Goal: Use online tool/utility: Utilize a website feature to perform a specific function

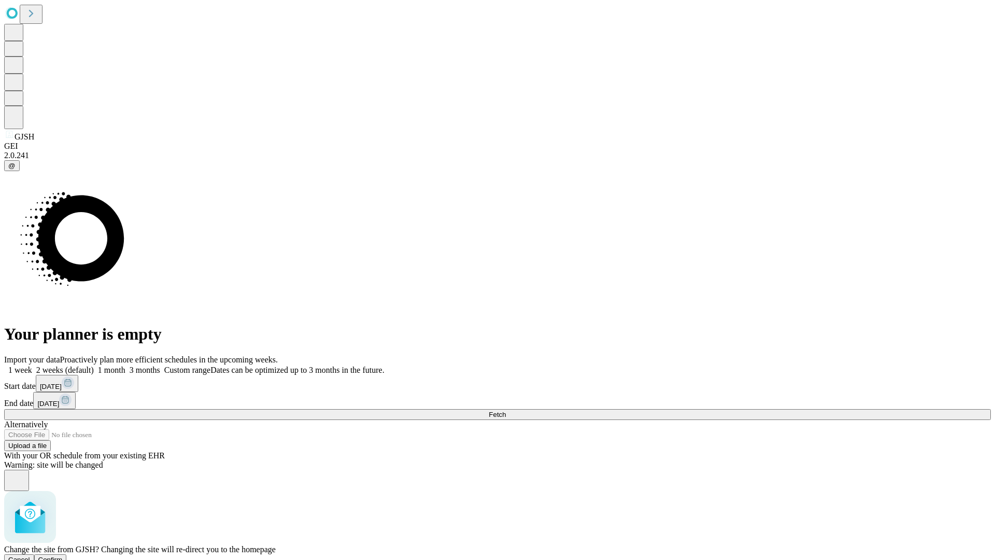
click at [63, 556] on span "Confirm" at bounding box center [50, 560] width 24 height 8
click at [32, 365] on label "1 week" at bounding box center [18, 369] width 28 height 9
click at [506, 411] on span "Fetch" at bounding box center [497, 415] width 17 height 8
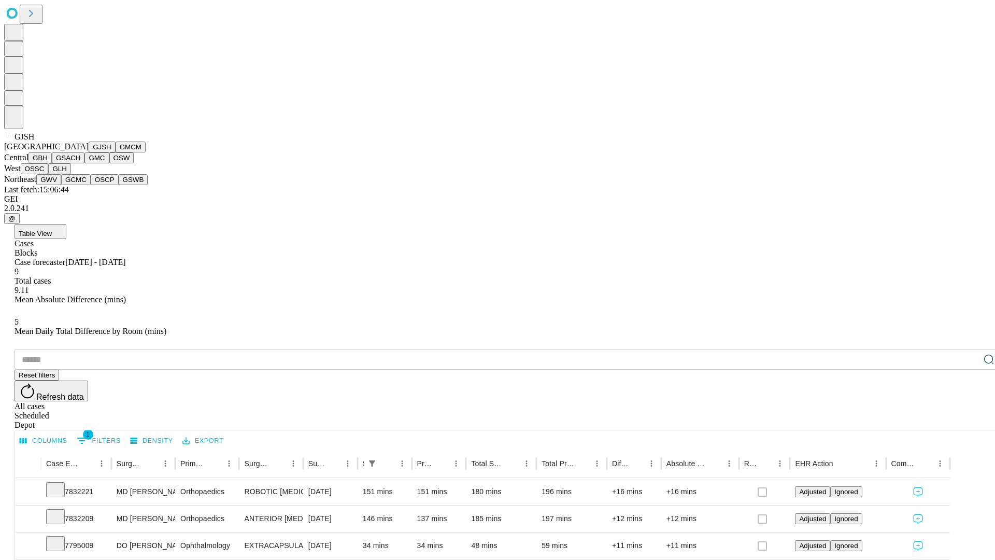
click at [116, 152] on button "GMCM" at bounding box center [131, 147] width 30 height 11
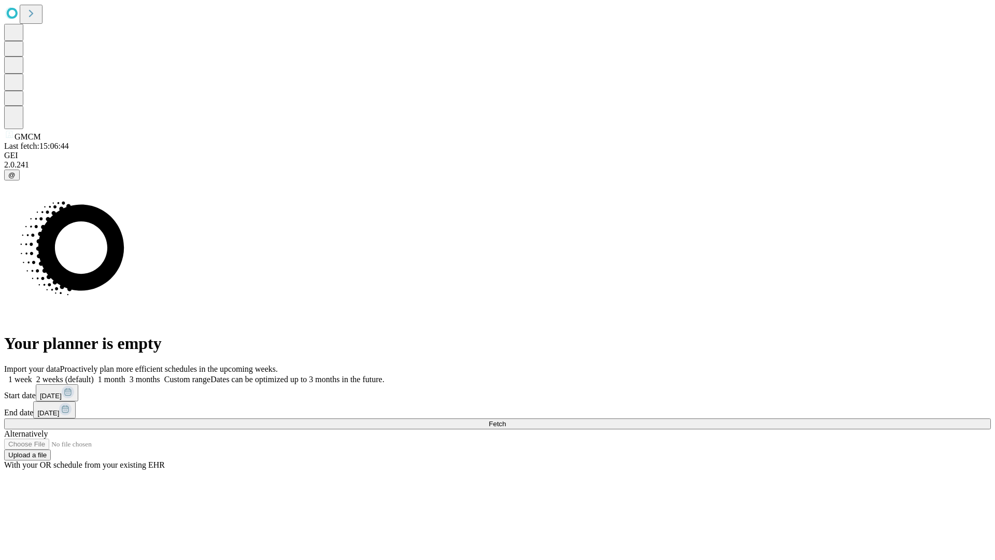
click at [32, 375] on label "1 week" at bounding box center [18, 379] width 28 height 9
click at [506, 420] on span "Fetch" at bounding box center [497, 424] width 17 height 8
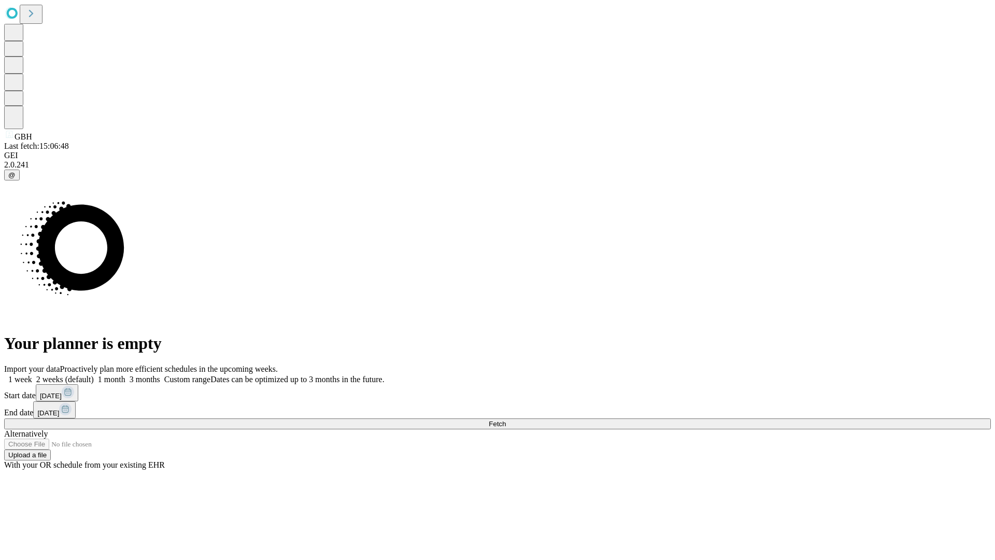
click at [32, 375] on label "1 week" at bounding box center [18, 379] width 28 height 9
click at [506, 420] on span "Fetch" at bounding box center [497, 424] width 17 height 8
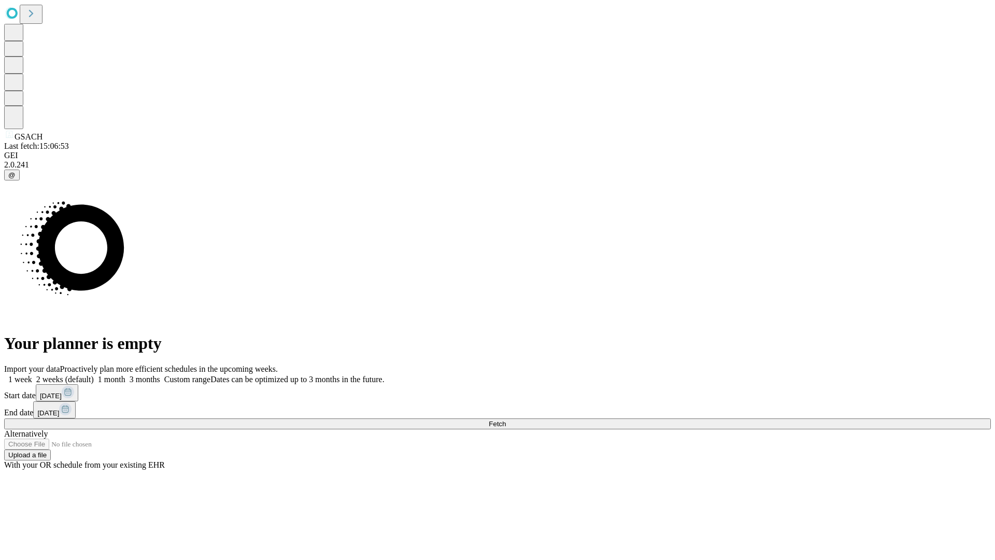
click at [32, 375] on label "1 week" at bounding box center [18, 379] width 28 height 9
click at [506, 420] on span "Fetch" at bounding box center [497, 424] width 17 height 8
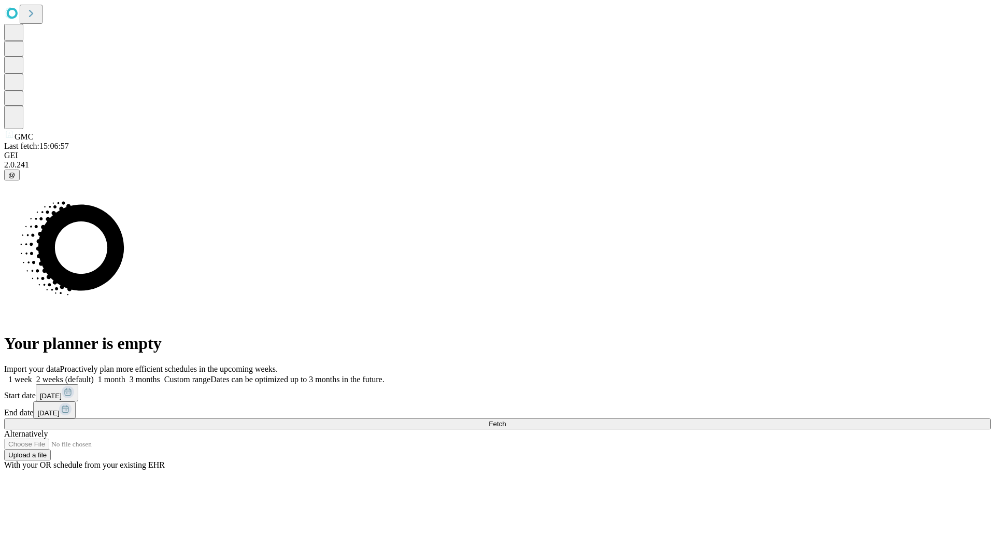
click at [32, 375] on label "1 week" at bounding box center [18, 379] width 28 height 9
click at [506, 420] on span "Fetch" at bounding box center [497, 424] width 17 height 8
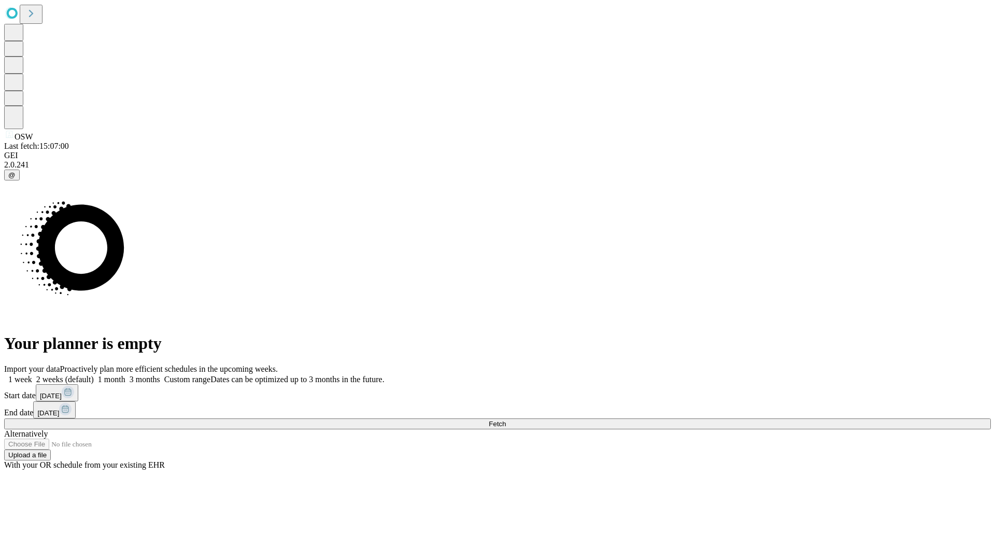
click at [32, 375] on label "1 week" at bounding box center [18, 379] width 28 height 9
click at [506, 420] on span "Fetch" at bounding box center [497, 424] width 17 height 8
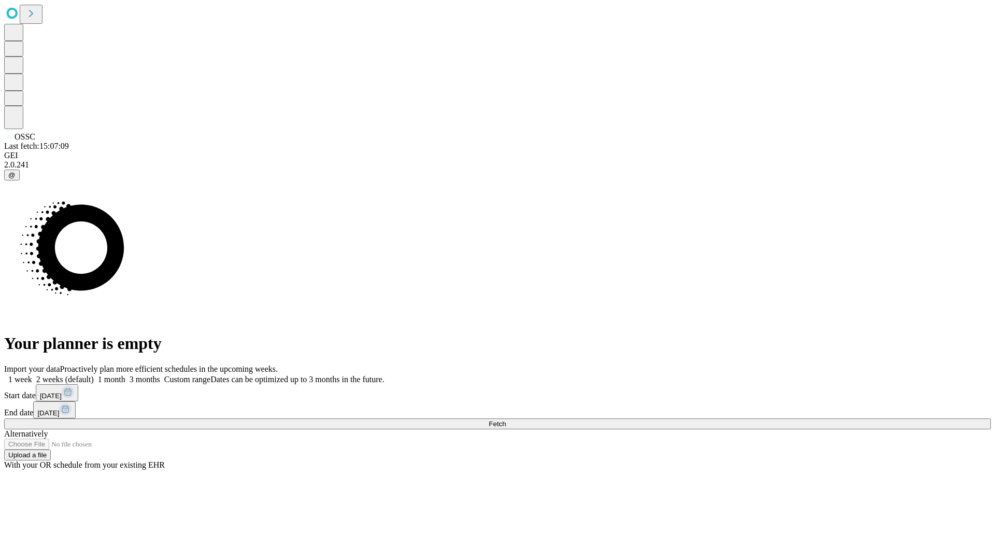
click at [32, 375] on label "1 week" at bounding box center [18, 379] width 28 height 9
click at [506, 420] on span "Fetch" at bounding box center [497, 424] width 17 height 8
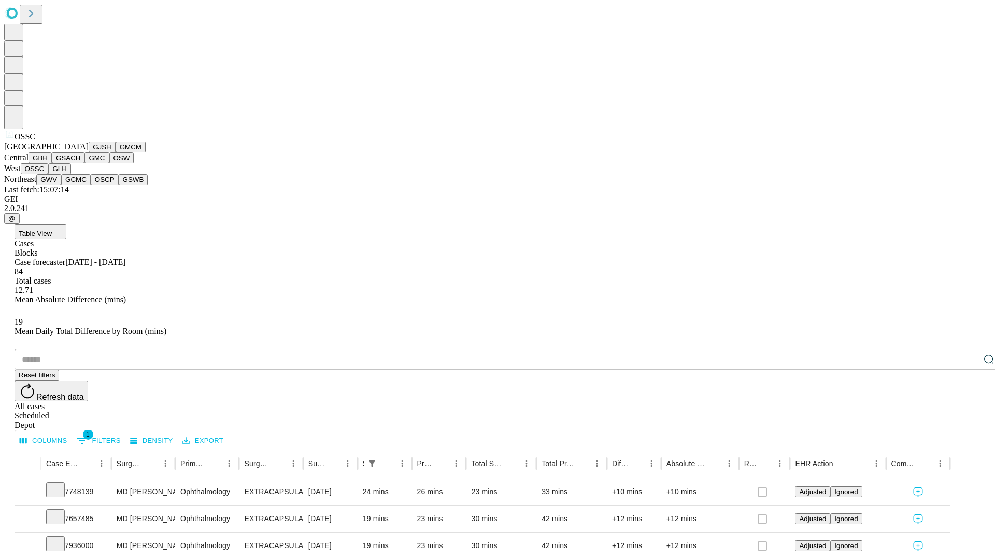
click at [70, 174] on button "GLH" at bounding box center [59, 168] width 22 height 11
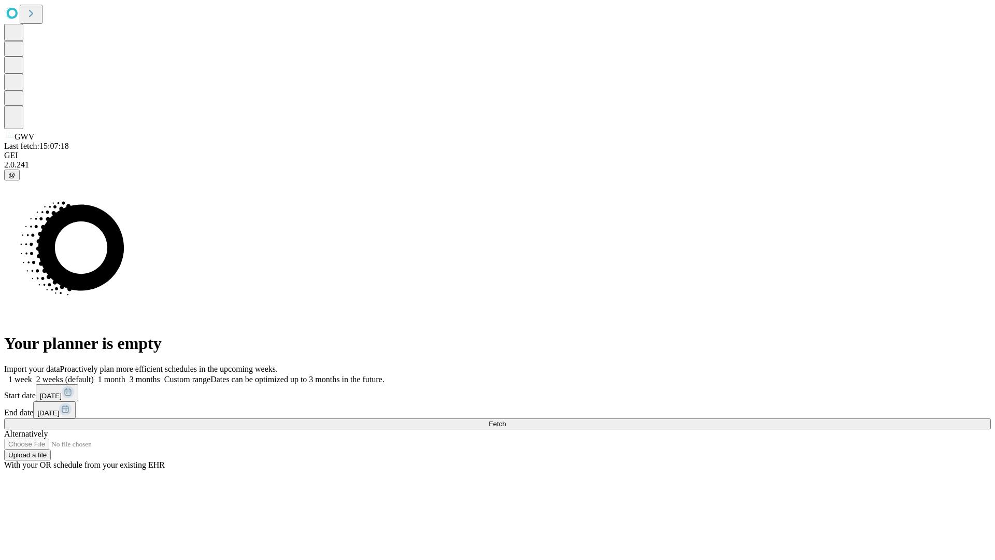
click at [32, 375] on label "1 week" at bounding box center [18, 379] width 28 height 9
click at [506, 420] on span "Fetch" at bounding box center [497, 424] width 17 height 8
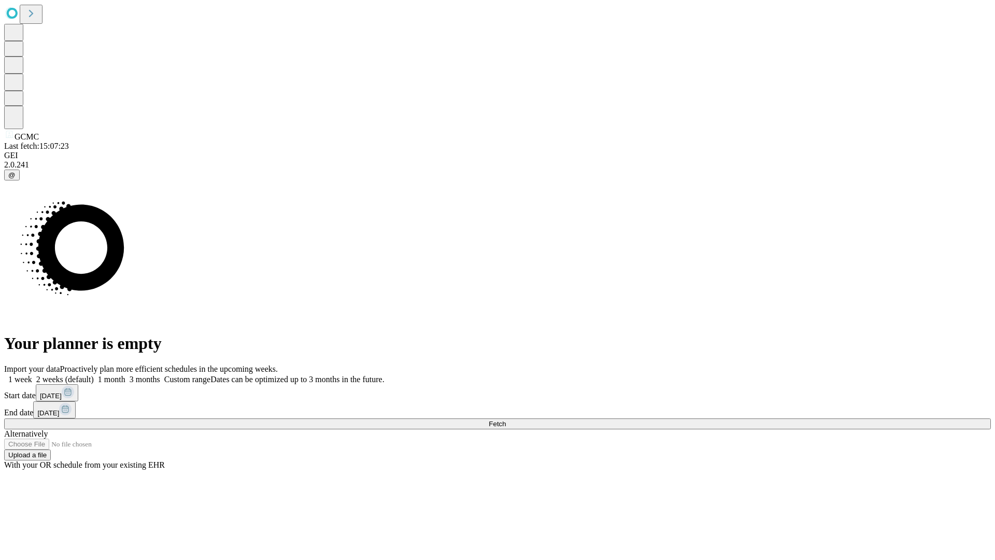
click at [32, 375] on label "1 week" at bounding box center [18, 379] width 28 height 9
click at [506, 420] on span "Fetch" at bounding box center [497, 424] width 17 height 8
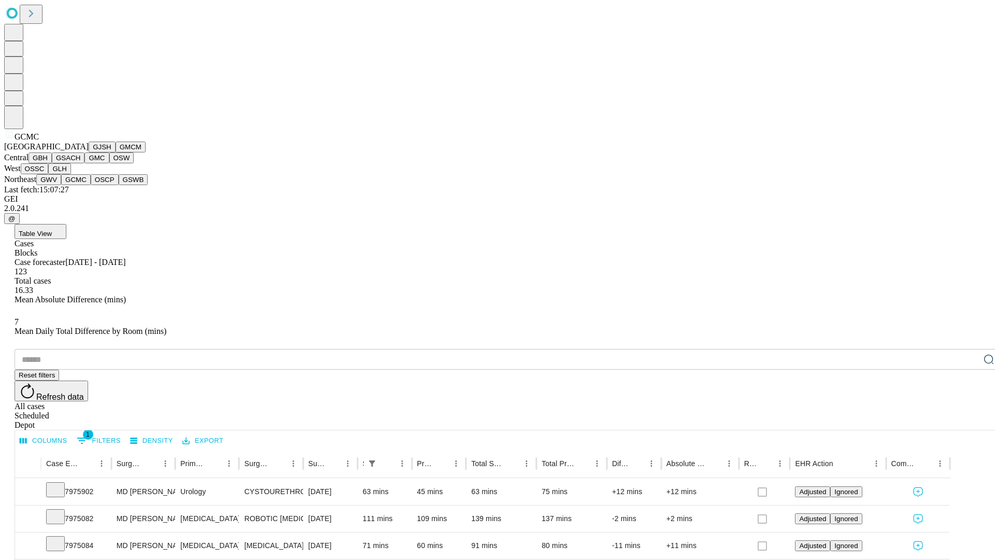
click at [91, 185] on button "OSCP" at bounding box center [105, 179] width 28 height 11
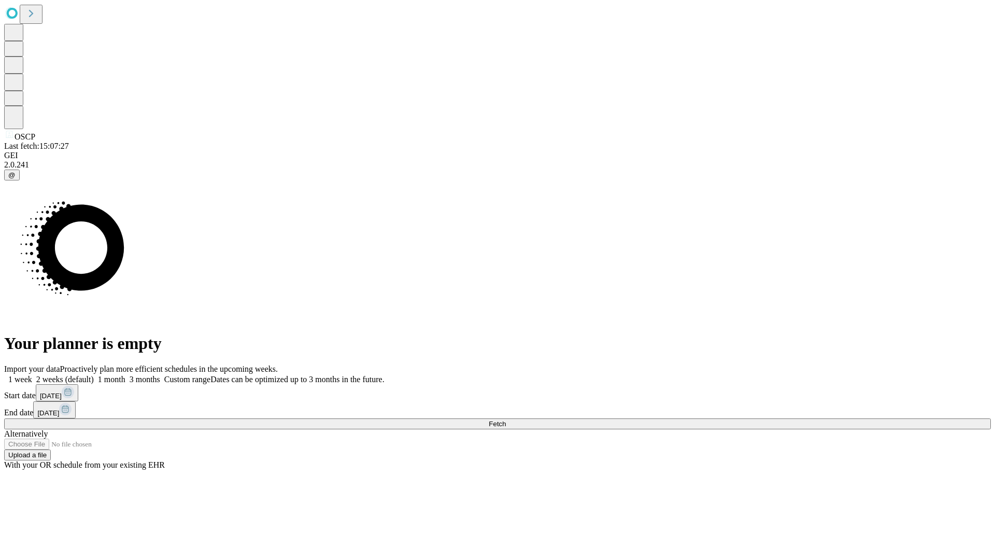
click at [32, 375] on label "1 week" at bounding box center [18, 379] width 28 height 9
click at [506, 420] on span "Fetch" at bounding box center [497, 424] width 17 height 8
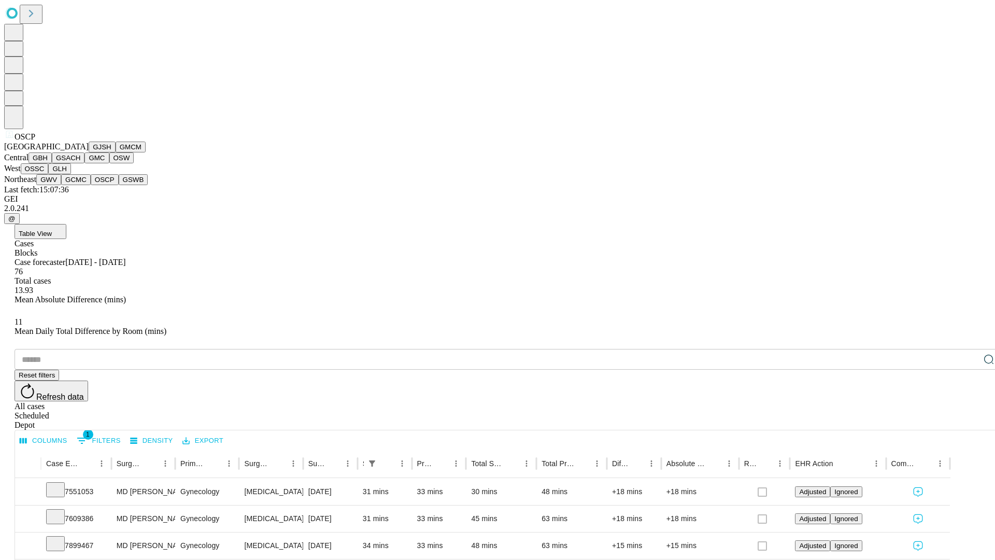
click at [119, 185] on button "GSWB" at bounding box center [134, 179] width 30 height 11
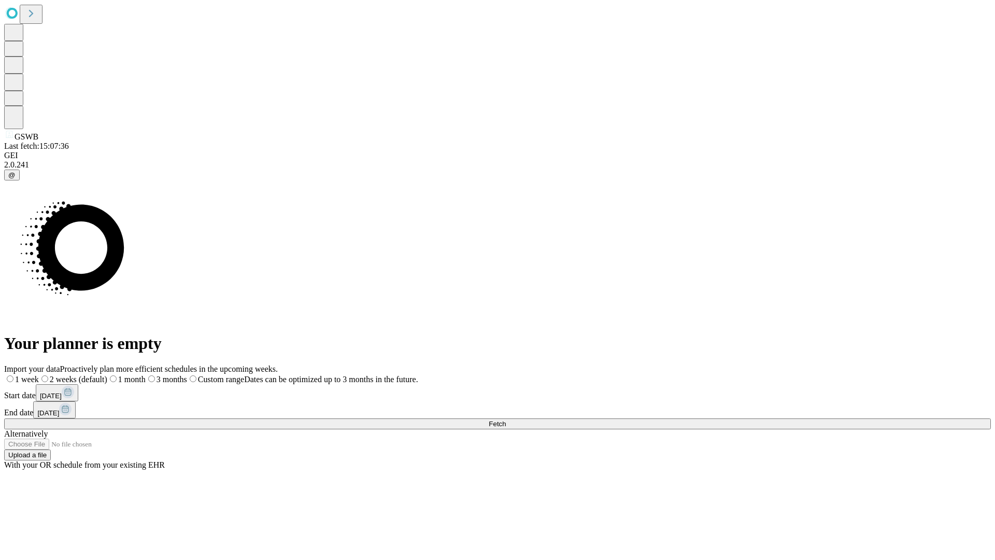
click at [39, 375] on label "1 week" at bounding box center [21, 379] width 35 height 9
click at [506, 420] on span "Fetch" at bounding box center [497, 424] width 17 height 8
